Goal: Information Seeking & Learning: Learn about a topic

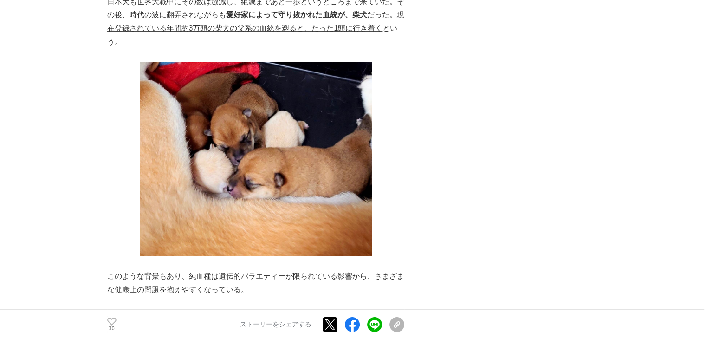
scroll to position [3156, 0]
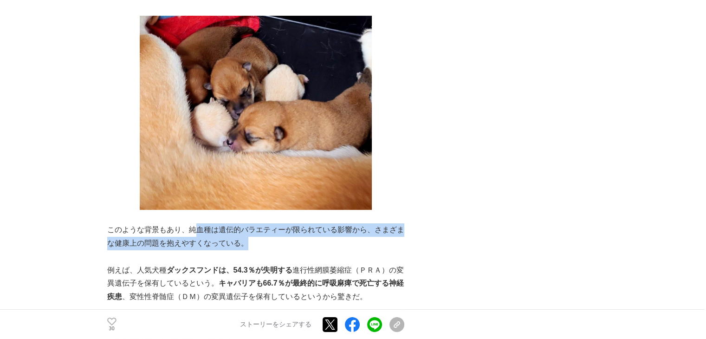
drag, startPoint x: 205, startPoint y: 176, endPoint x: 358, endPoint y: 192, distance: 153.9
click at [358, 223] on p "このような背景もあり、純血種は遺伝的バラエティーが限られている影響から、さまざまな健康上の問題を抱えやすくなっている。" at bounding box center [255, 236] width 297 height 27
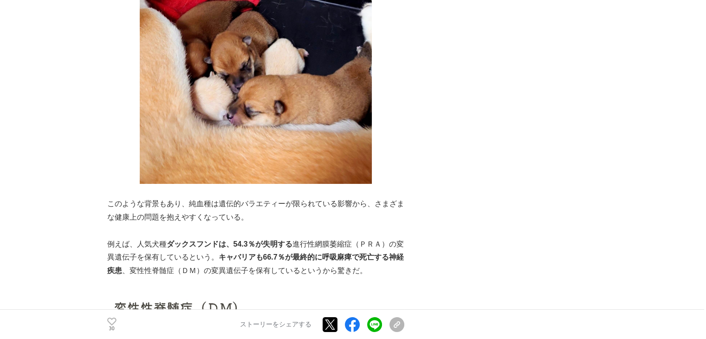
scroll to position [3203, 0]
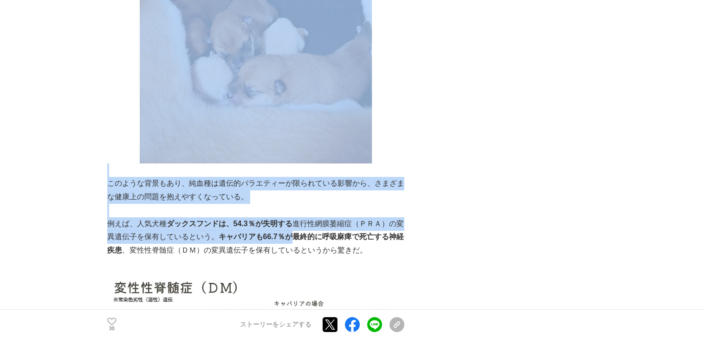
drag, startPoint x: 98, startPoint y: 170, endPoint x: 303, endPoint y: 184, distance: 204.7
click at [278, 204] on p at bounding box center [255, 210] width 297 height 13
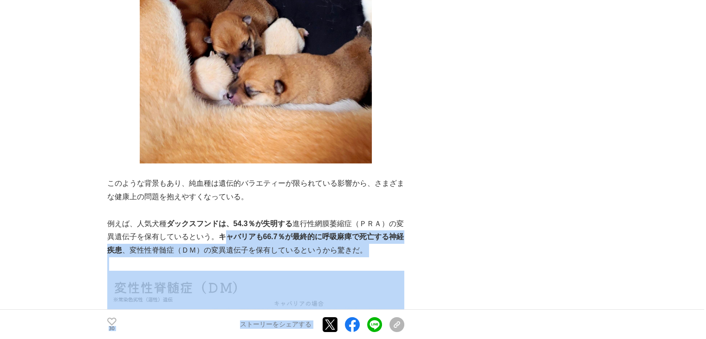
scroll to position [0, 2]
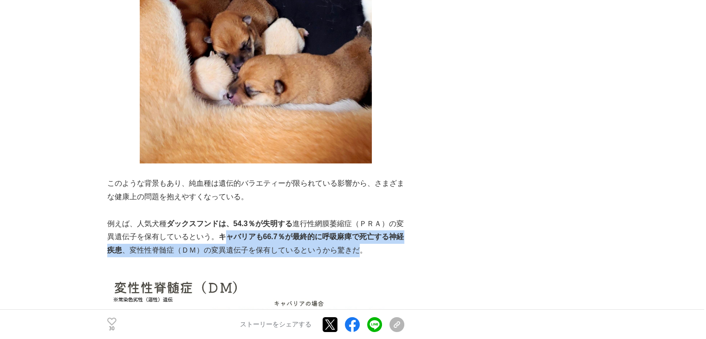
drag, startPoint x: 234, startPoint y: 186, endPoint x: 373, endPoint y: 202, distance: 139.3
click at [373, 217] on p "例えば、人気犬種 ダックスフンドは、54.3％が失明する 進行性網膜萎縮症（ＰＲＡ）の変異遺伝子を保有しているという。 キャバリアも66.7％が最終的に呼吸麻…" at bounding box center [255, 237] width 297 height 40
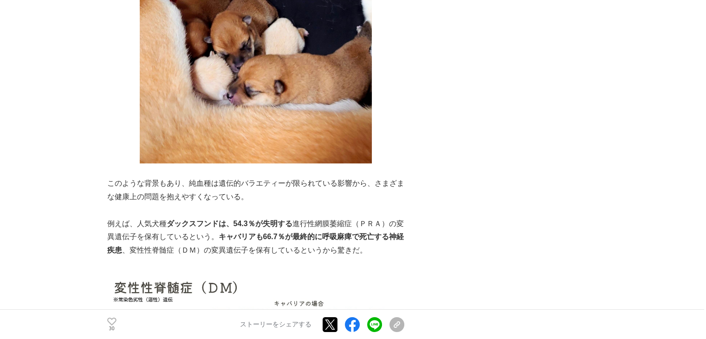
click at [379, 217] on p "例えば、人気犬種 ダックスフンドは、54.3％が失明する 進行性網膜萎縮症（ＰＲＡ）の変異遺伝子を保有しているという。 キャバリアも66.7％が最終的に呼吸麻…" at bounding box center [255, 237] width 297 height 40
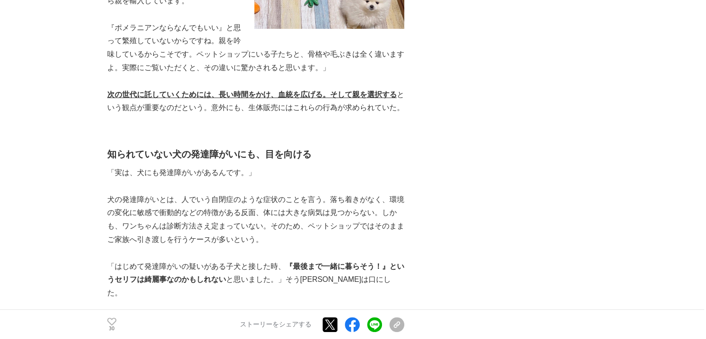
scroll to position [3899, 0]
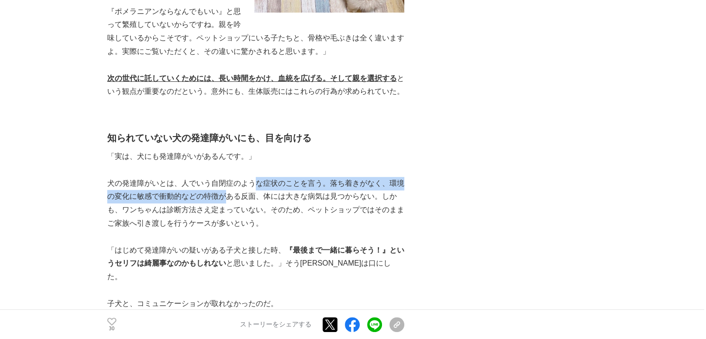
drag, startPoint x: 251, startPoint y: 132, endPoint x: 221, endPoint y: 144, distance: 32.7
click at [221, 177] on p "犬の発達障がいとは、人でいう自閉症のような症状のことを言う。落ち着きがなく、環境の変化に敏感で衝動的などの特徴がある反面、体には大きな病気は見つからない。しか…" at bounding box center [255, 203] width 297 height 53
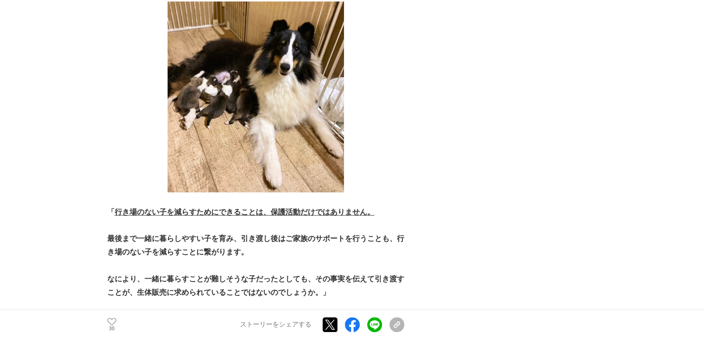
scroll to position [4363, 0]
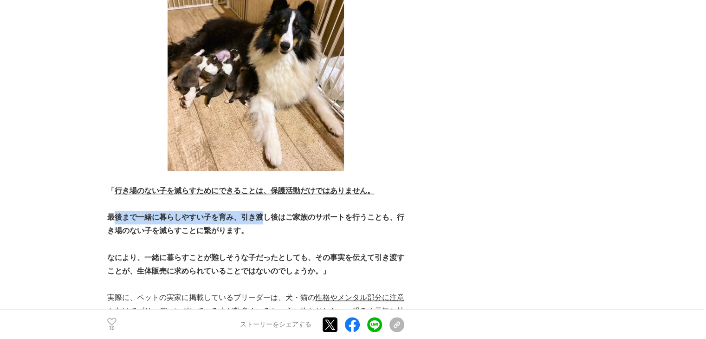
drag, startPoint x: 114, startPoint y: 138, endPoint x: 256, endPoint y: 142, distance: 142.5
click at [256, 213] on strong "最後まで一緒に暮らしやすい子を育み、引き渡し後はご家族のサポートを行うことも、行き場のない子を減らすことに繋がります。" at bounding box center [255, 223] width 297 height 21
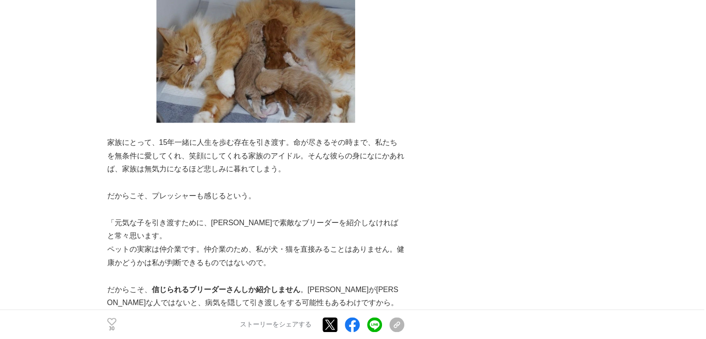
scroll to position [4827, 0]
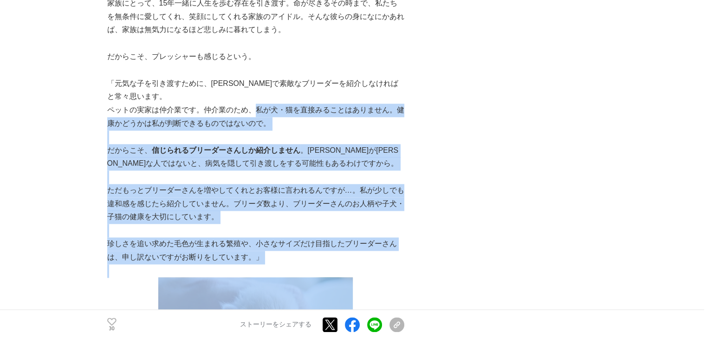
drag, startPoint x: 249, startPoint y: 124, endPoint x: 362, endPoint y: 210, distance: 142.0
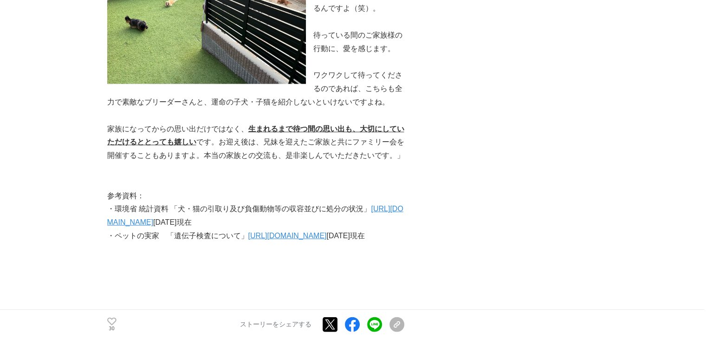
scroll to position [5709, 0]
